Goal: Information Seeking & Learning: Learn about a topic

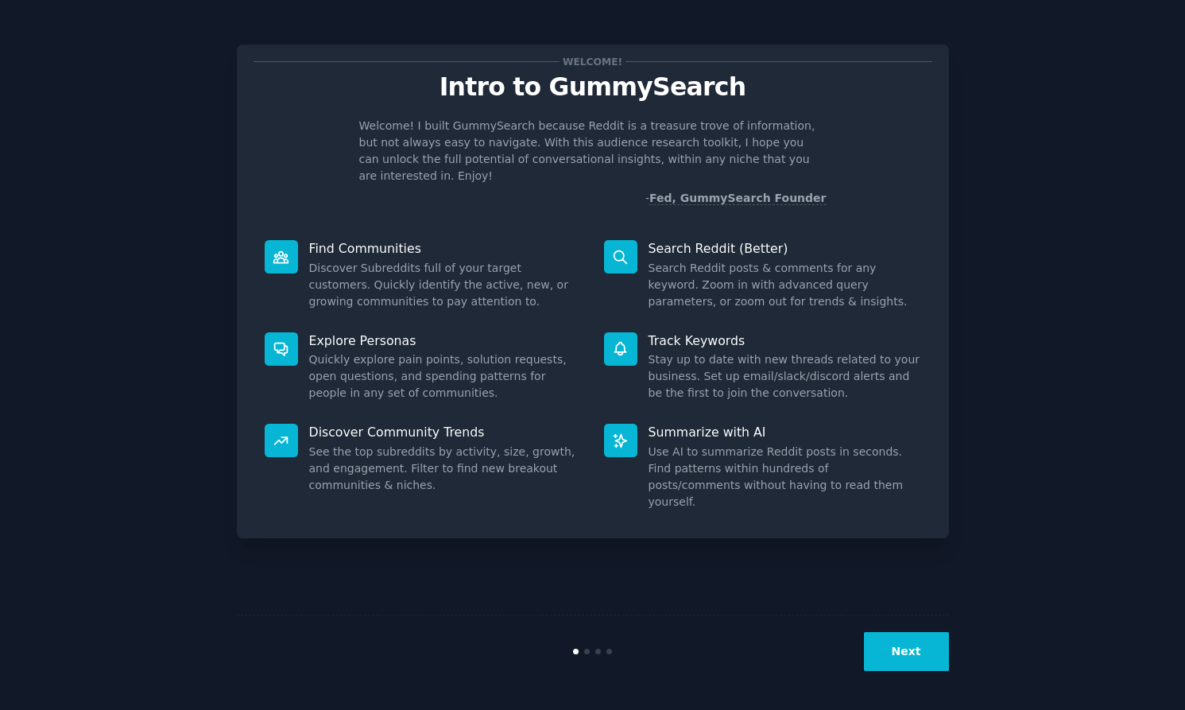
click at [917, 662] on button "Next" at bounding box center [906, 651] width 85 height 39
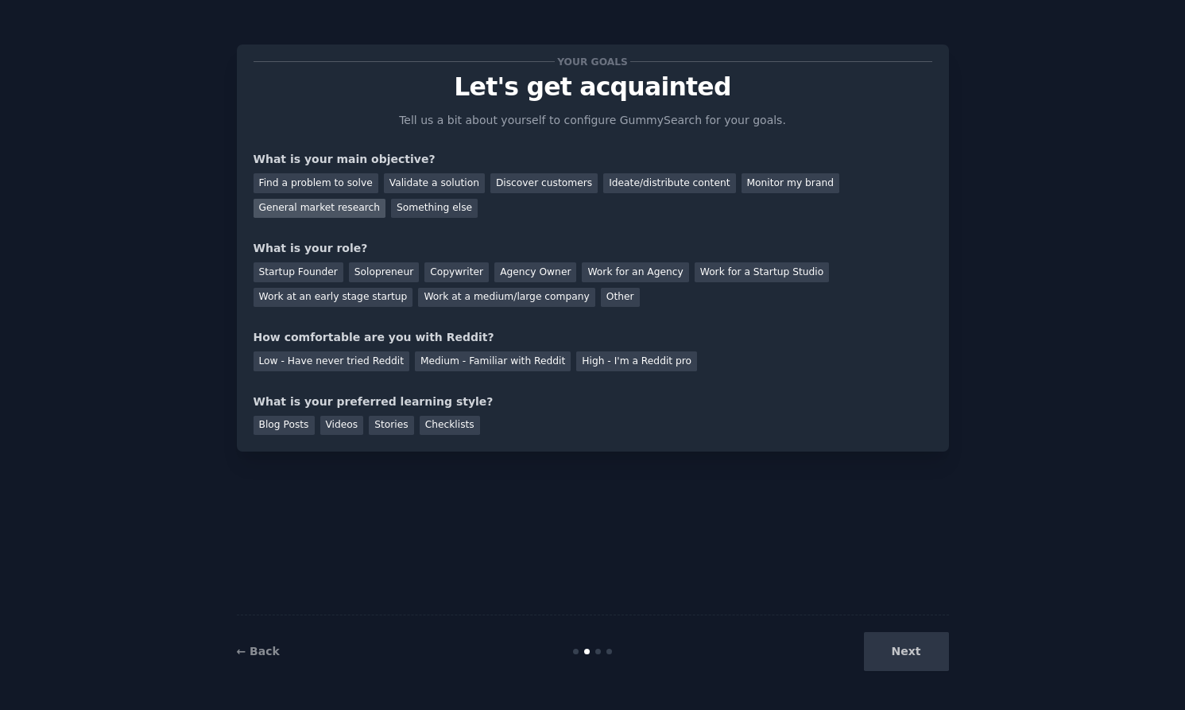
click at [328, 209] on div "General market research" at bounding box center [320, 209] width 133 height 20
click at [639, 277] on div "Work for an Agency" at bounding box center [635, 272] width 107 height 20
click at [576, 366] on div "High - I'm a Reddit pro" at bounding box center [636, 361] width 121 height 20
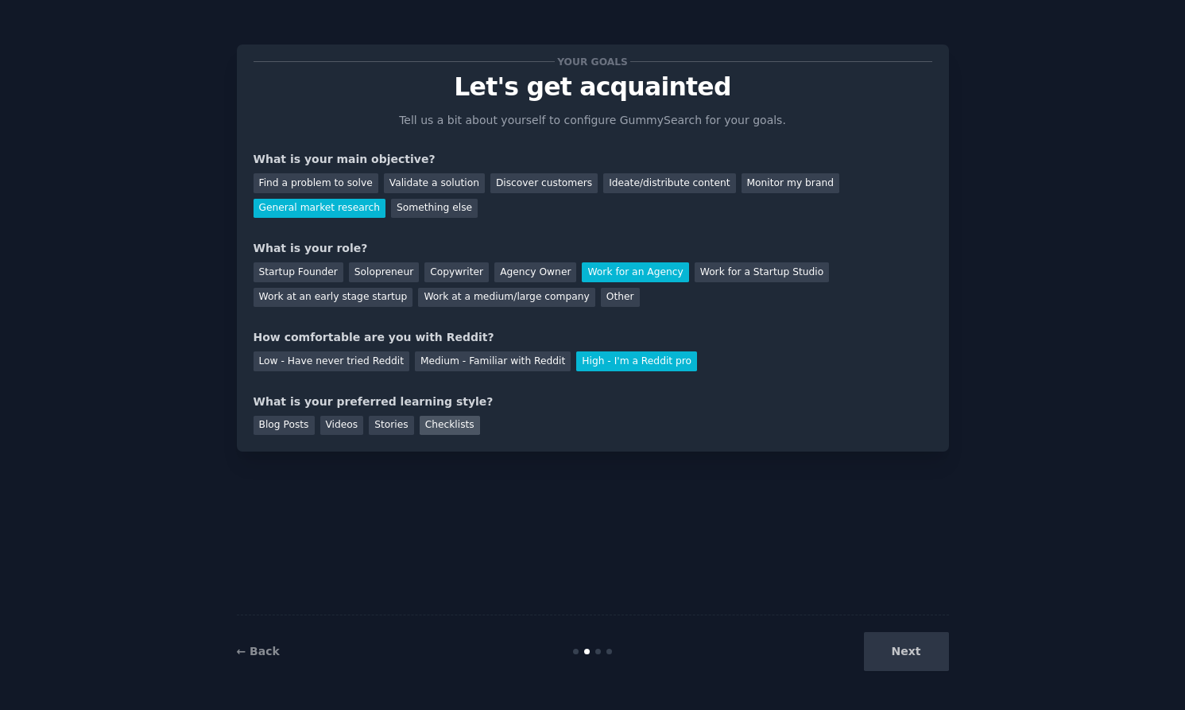
click at [435, 434] on div "Checklists" at bounding box center [450, 426] width 60 height 20
click at [907, 664] on button "Next" at bounding box center [906, 651] width 85 height 39
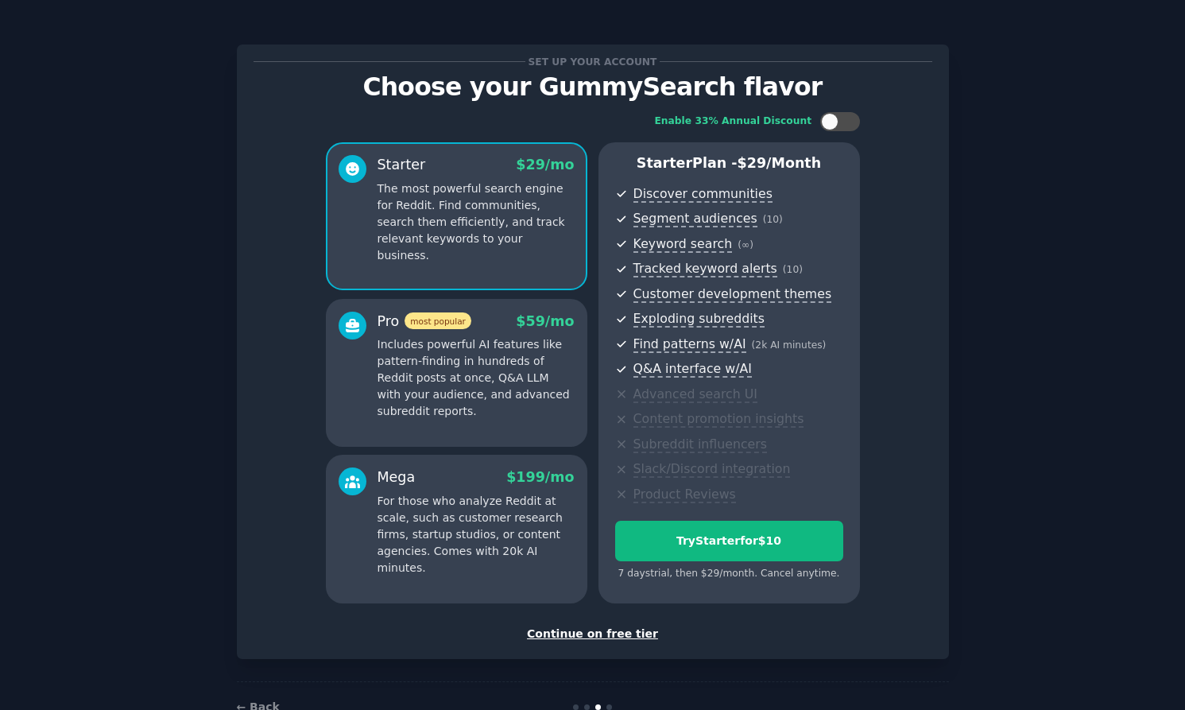
click at [574, 634] on div "Continue on free tier" at bounding box center [593, 634] width 679 height 17
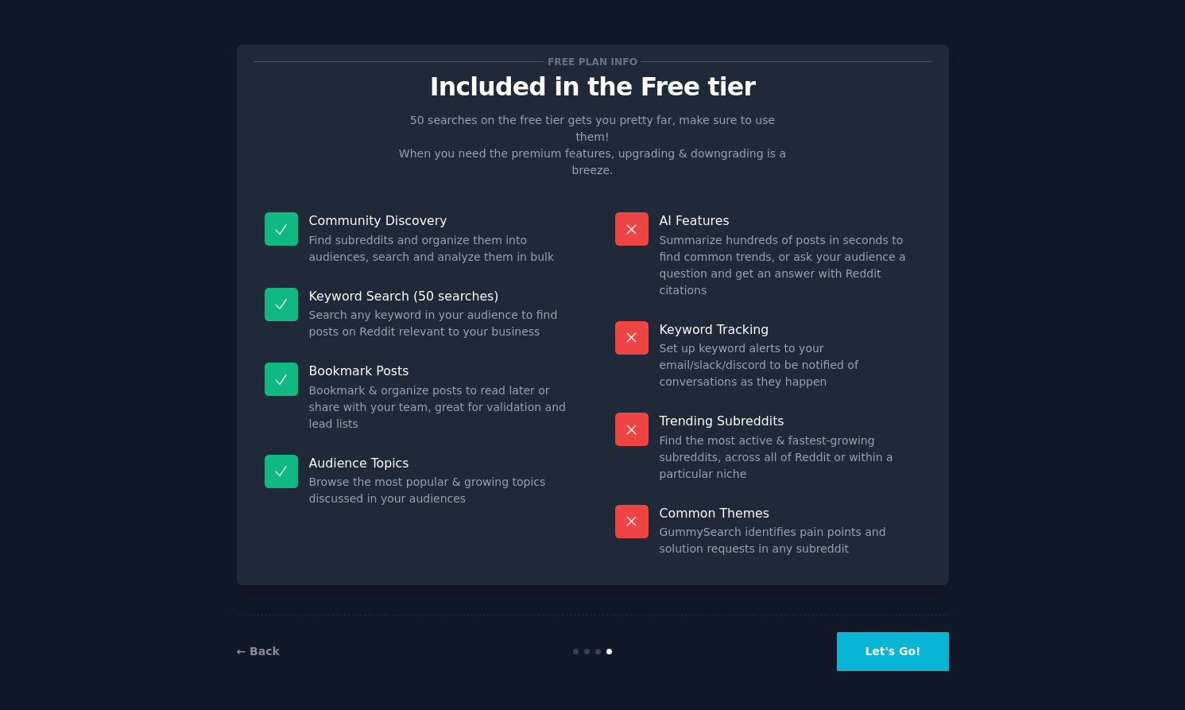
click at [869, 659] on button "Let's Go!" at bounding box center [892, 651] width 111 height 39
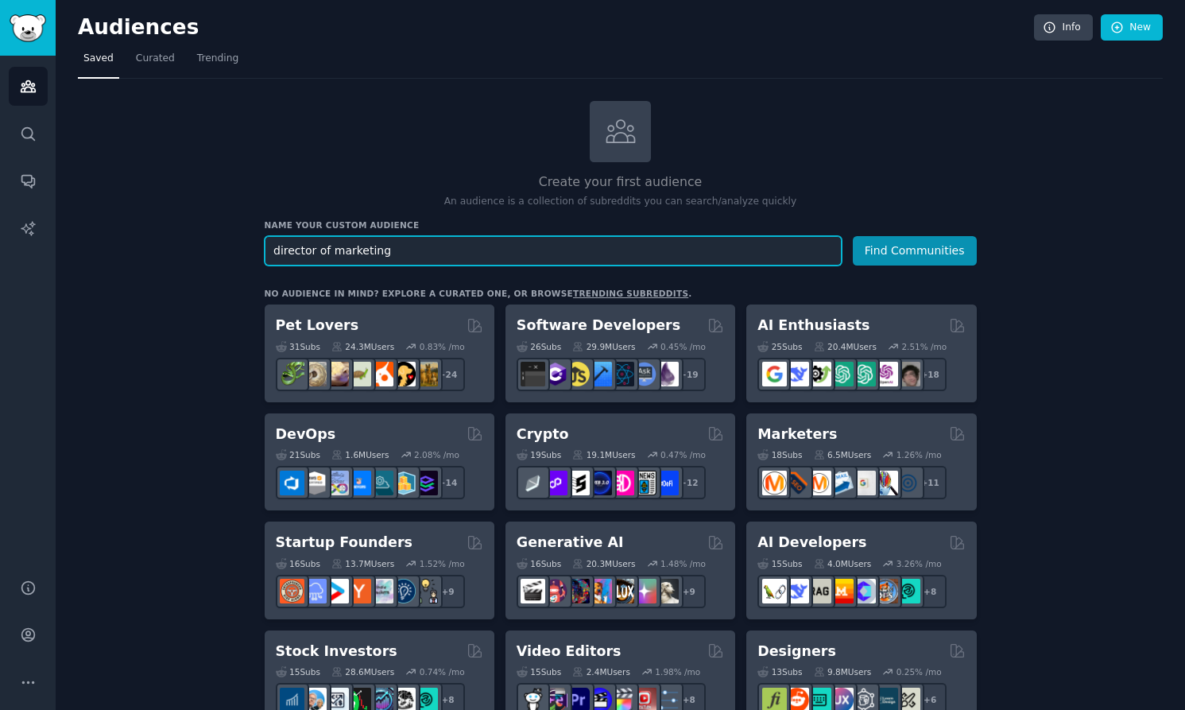
drag, startPoint x: 328, startPoint y: 250, endPoint x: 244, endPoint y: 242, distance: 83.9
click at [343, 244] on input "marketing" at bounding box center [553, 250] width 577 height 29
type input "marketing leaders"
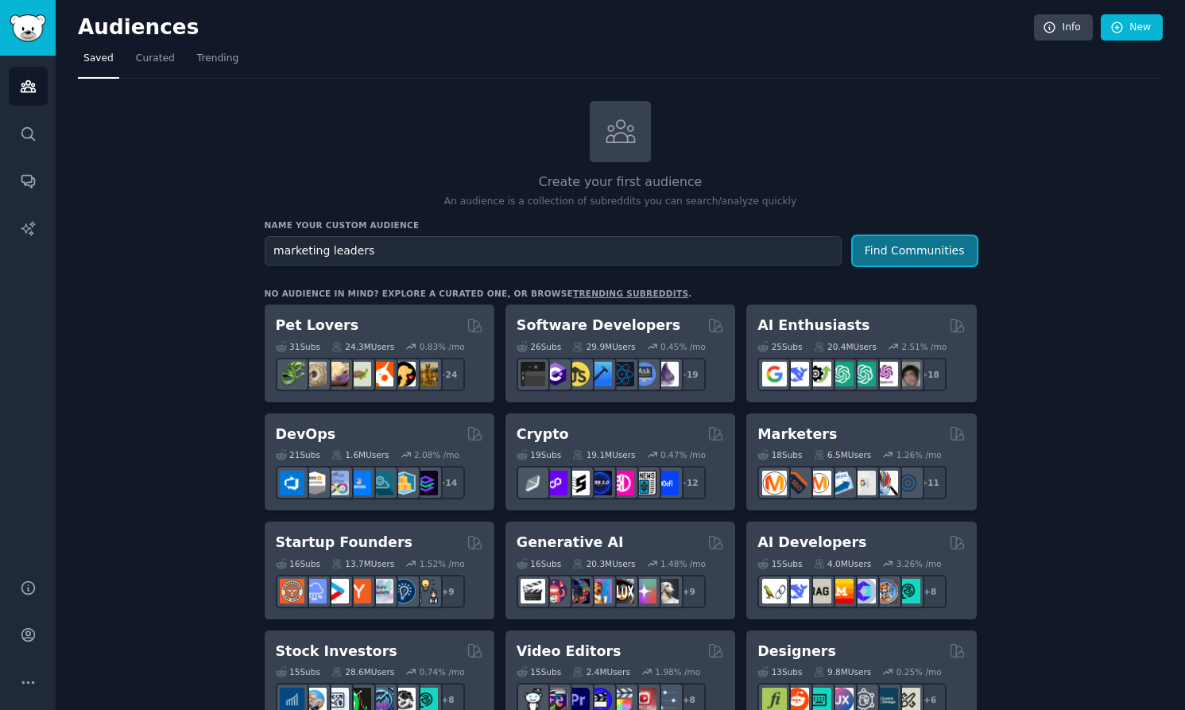
click at [945, 246] on button "Find Communities" at bounding box center [915, 250] width 124 height 29
